Goal: Find specific page/section

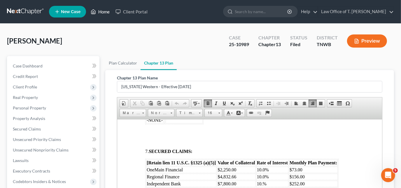
click at [101, 16] on link "Home" at bounding box center [100, 11] width 25 height 10
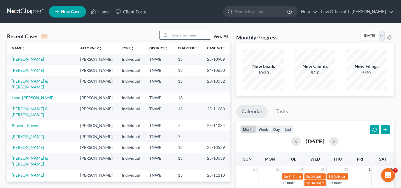
click at [180, 36] on input "search" at bounding box center [190, 35] width 41 height 8
type input "[PERSON_NAME]"
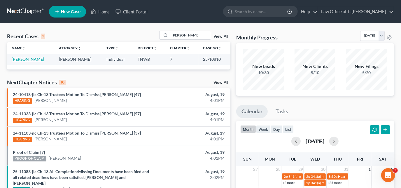
click at [37, 60] on link "[PERSON_NAME]" at bounding box center [28, 59] width 32 height 5
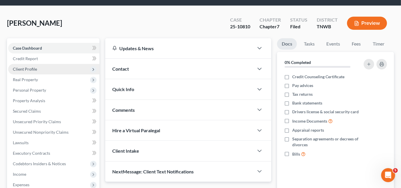
scroll to position [26, 0]
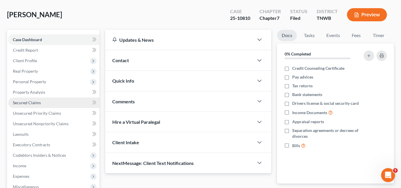
click at [34, 103] on span "Secured Claims" at bounding box center [27, 102] width 28 height 5
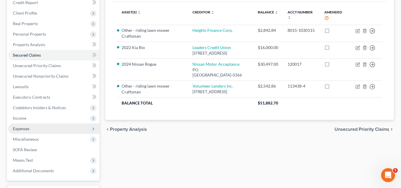
scroll to position [79, 0]
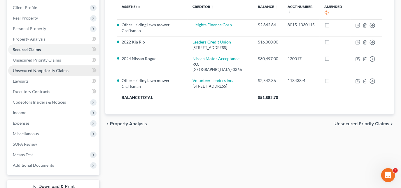
click at [29, 69] on span "Unsecured Nonpriority Claims" at bounding box center [41, 70] width 56 height 5
